Goal: Check status: Check status

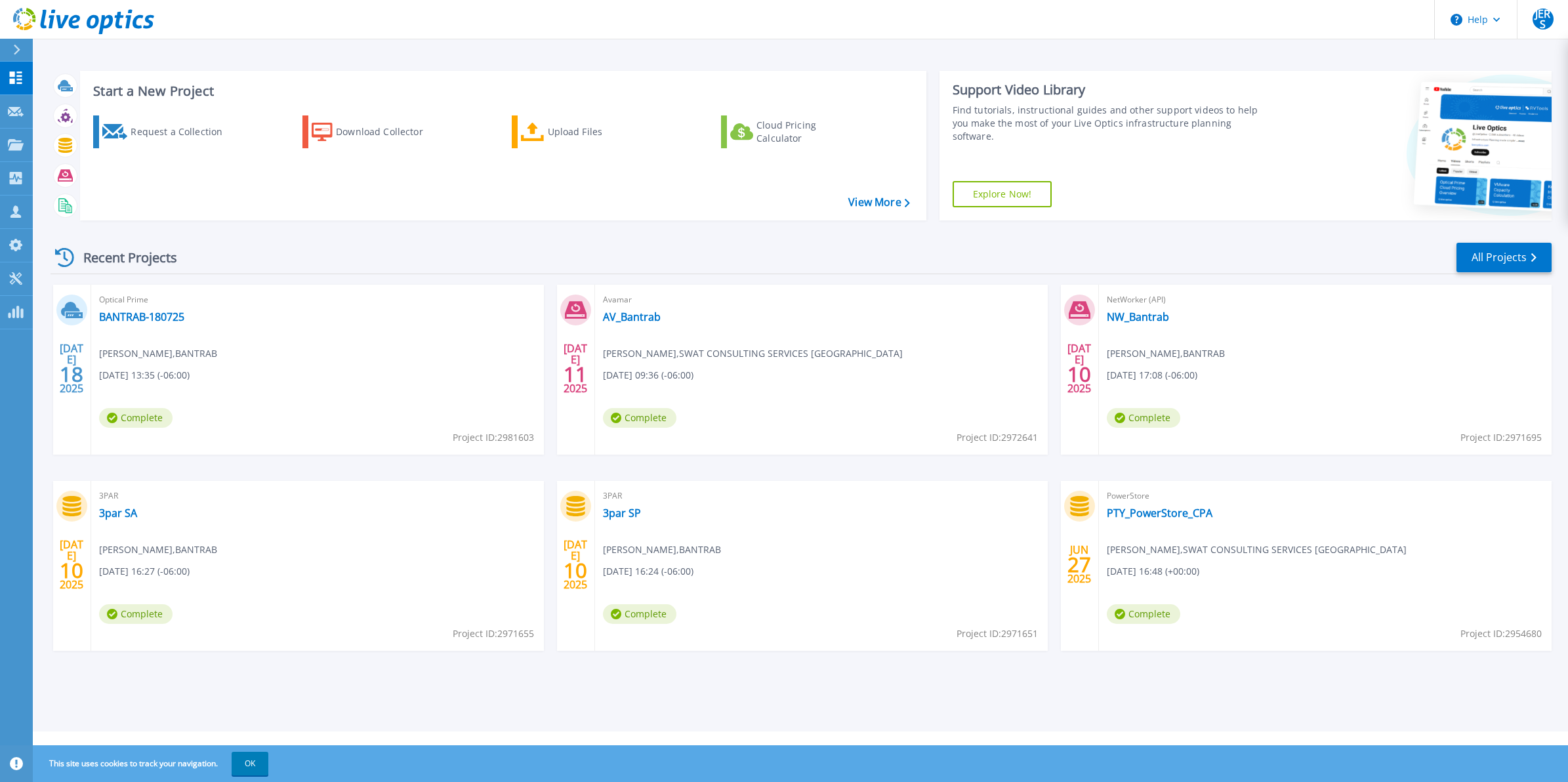
click at [243, 757] on button "OK" at bounding box center [250, 763] width 37 height 24
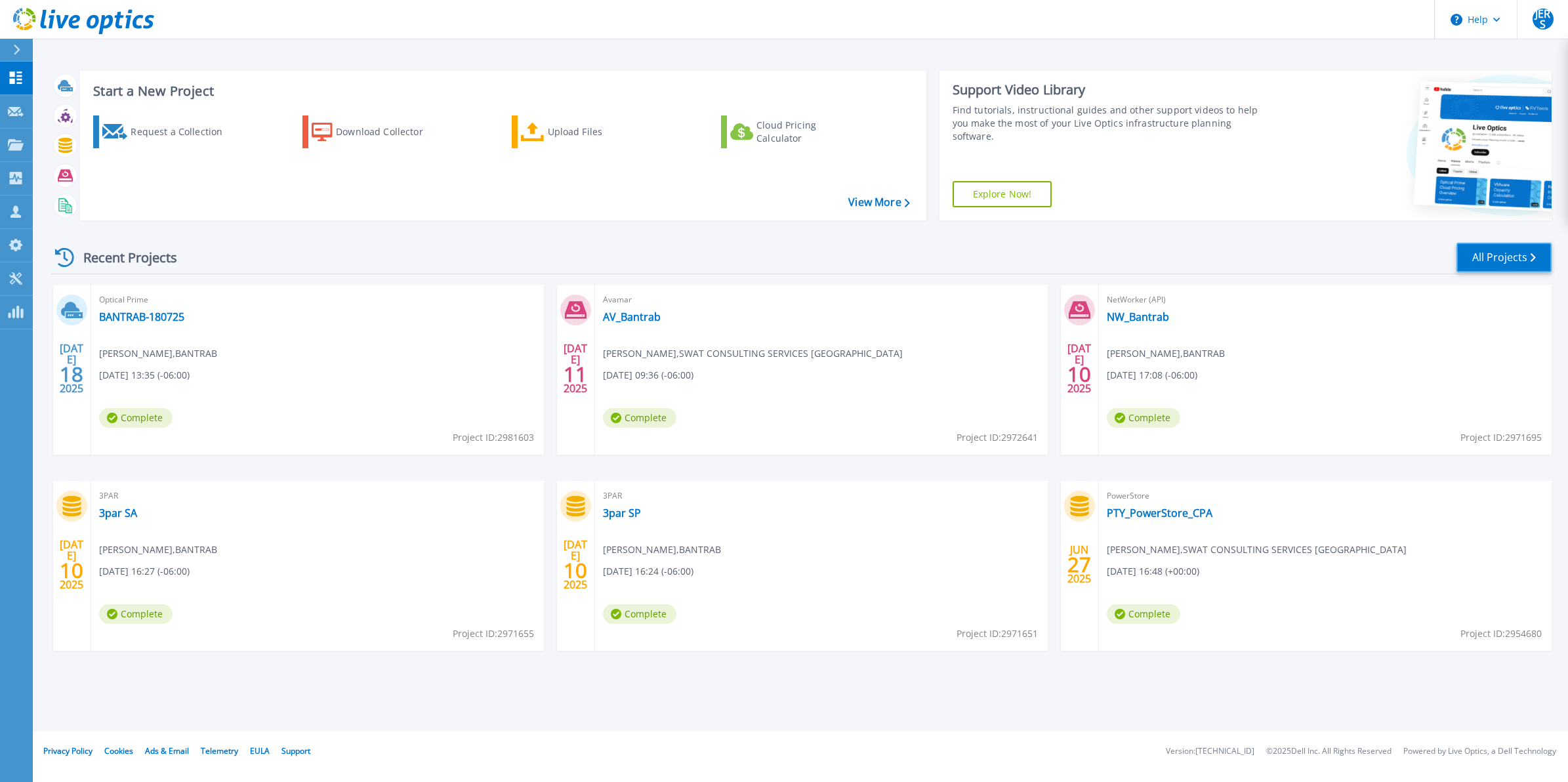
click at [1534, 264] on link "All Projects" at bounding box center [1504, 257] width 95 height 29
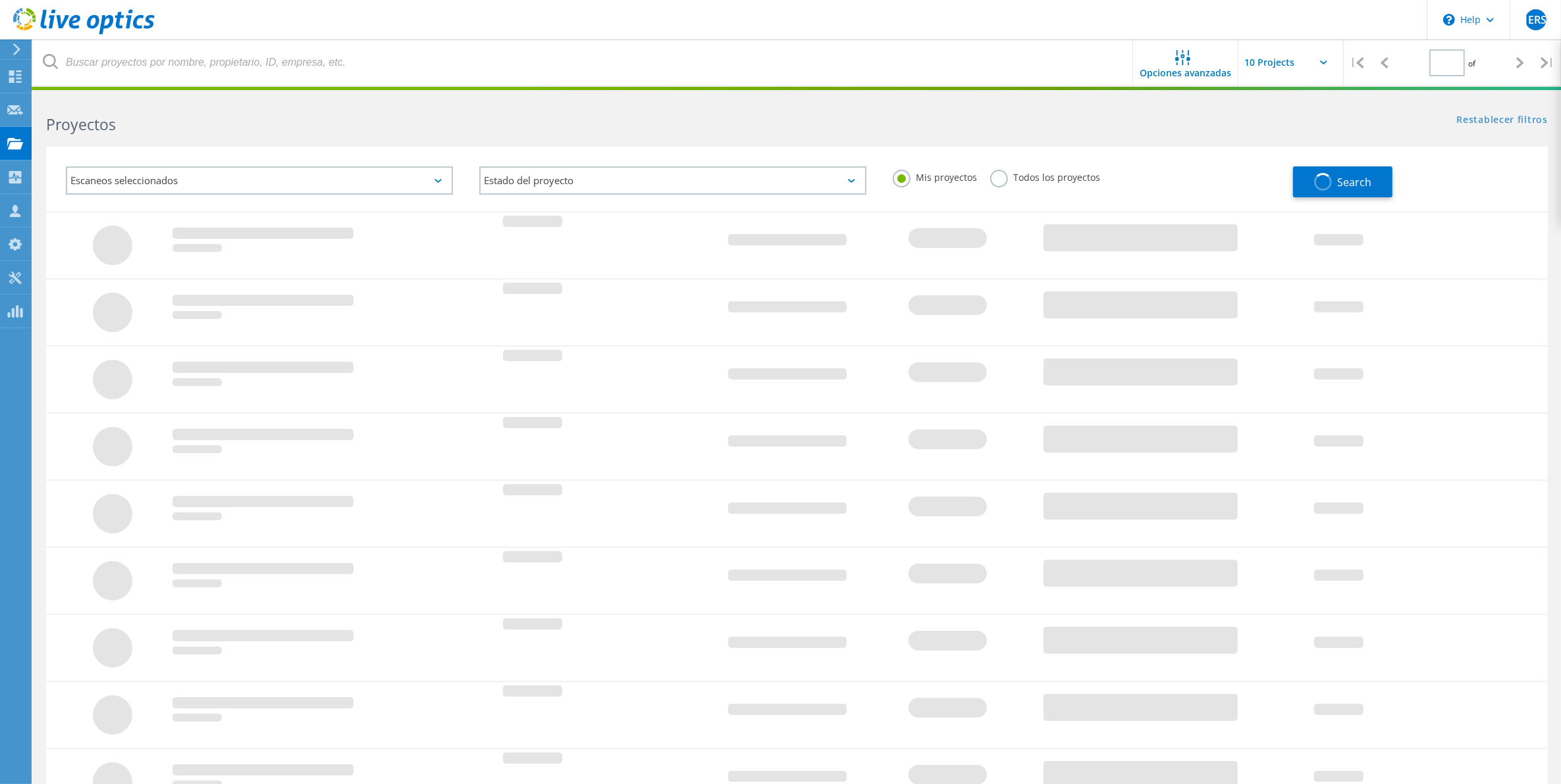
type input "1"
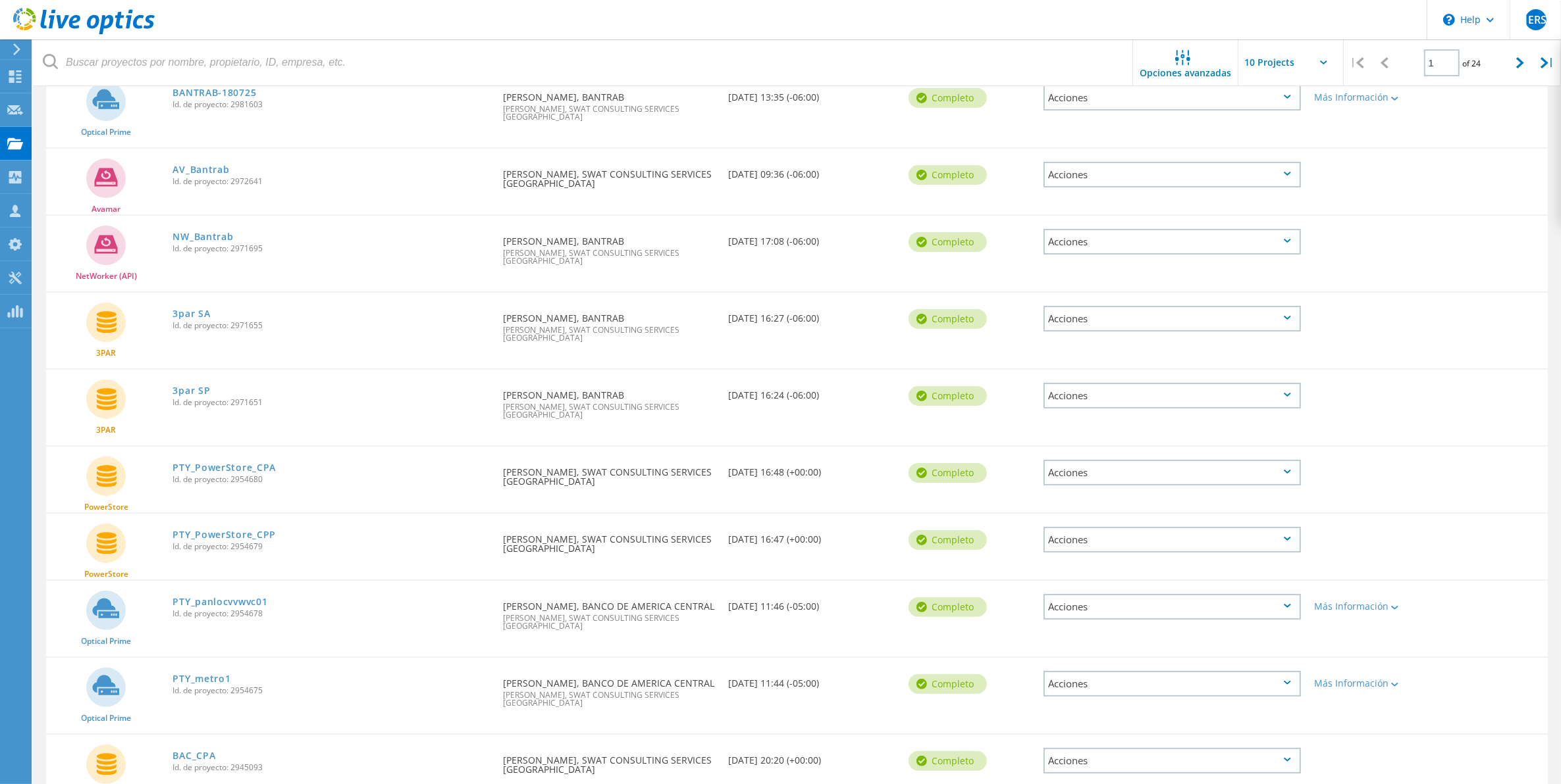
scroll to position [233, 0]
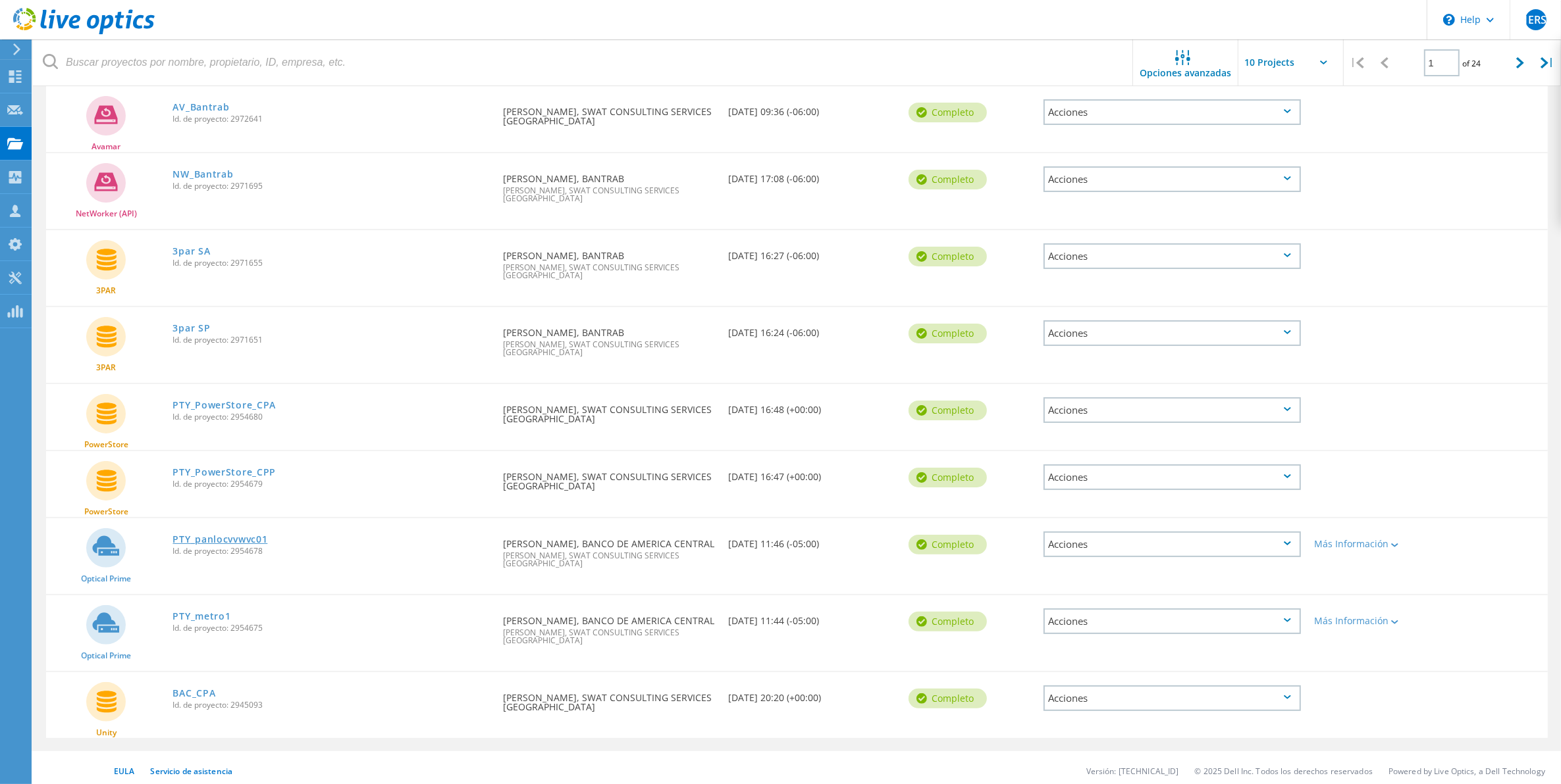
click at [238, 535] on link "PTY_panlocvvwvc01" at bounding box center [220, 539] width 95 height 9
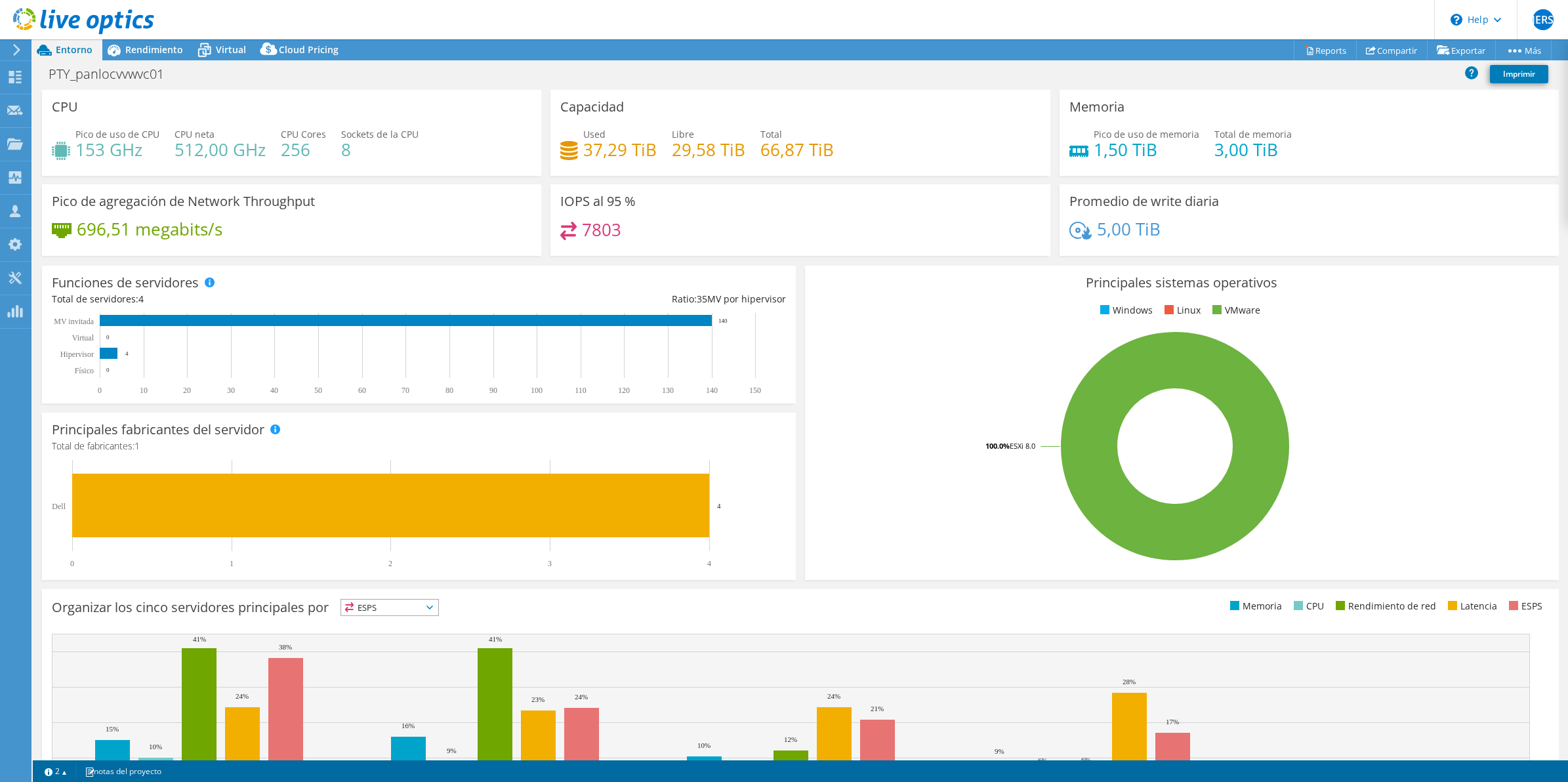
select select "USD"
